Goal: Find specific page/section: Find specific page/section

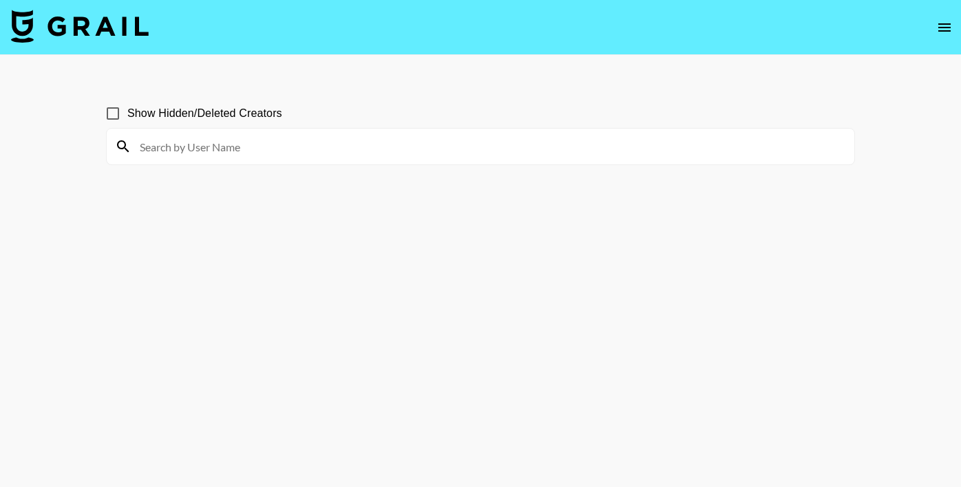
click at [949, 26] on icon "open drawer" at bounding box center [944, 27] width 17 height 17
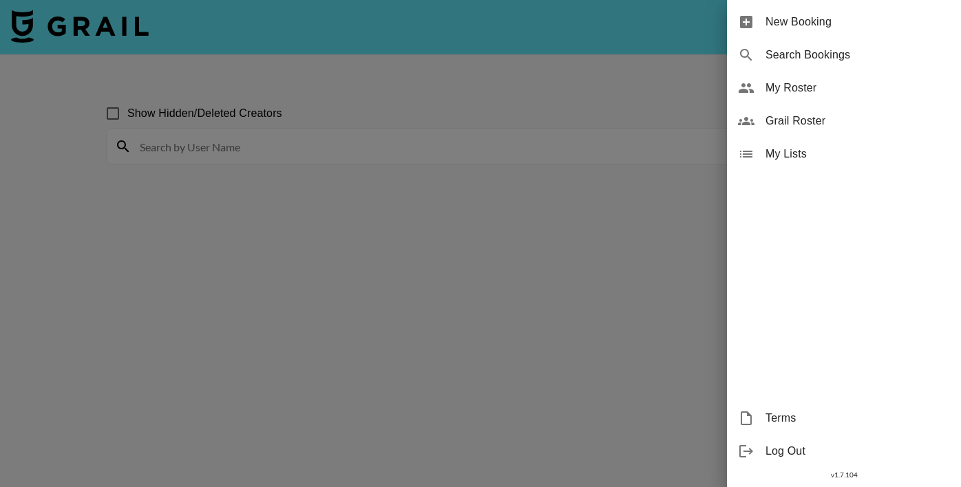
click at [799, 124] on span "Grail Roster" at bounding box center [858, 121] width 185 height 17
click at [773, 122] on span "Grail Roster" at bounding box center [858, 121] width 185 height 17
click at [747, 120] on icon at bounding box center [746, 121] width 17 height 8
click at [689, 151] on div at bounding box center [480, 243] width 961 height 487
click at [691, 249] on div at bounding box center [480, 243] width 961 height 487
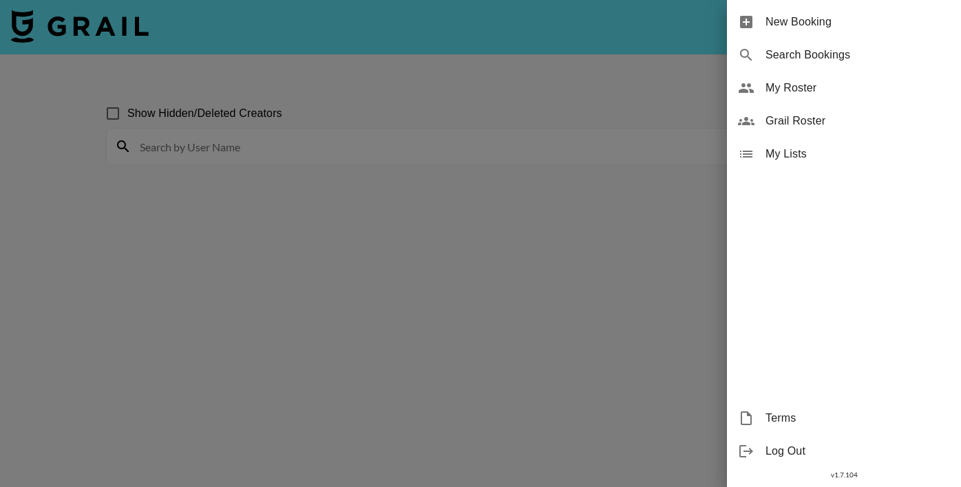
click at [654, 60] on div at bounding box center [480, 243] width 961 height 487
click at [637, 95] on div at bounding box center [480, 243] width 961 height 487
